Goal: Find contact information: Find contact information

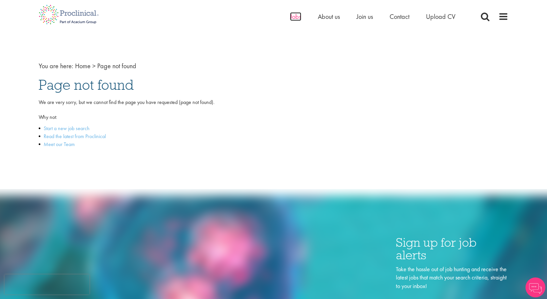
click at [299, 20] on span "Jobs" at bounding box center [295, 16] width 11 height 9
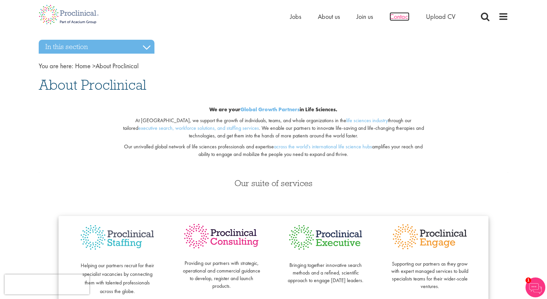
click at [401, 20] on span "Contact" at bounding box center [399, 16] width 20 height 9
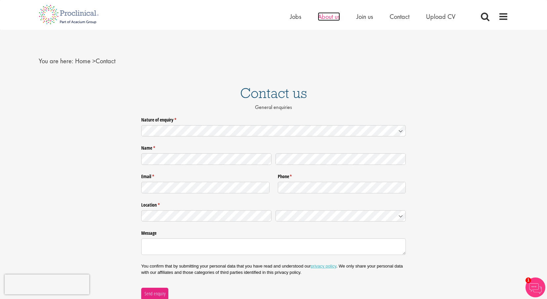
click at [334, 18] on span "About us" at bounding box center [329, 16] width 22 height 9
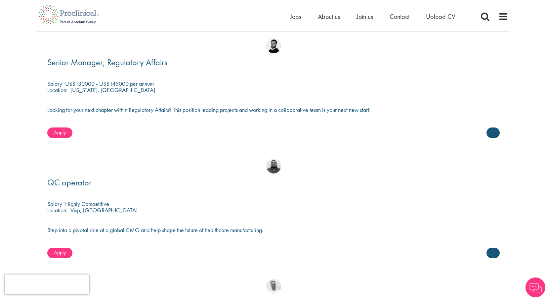
scroll to position [1427, 0]
